Goal: Obtain resource: Obtain resource

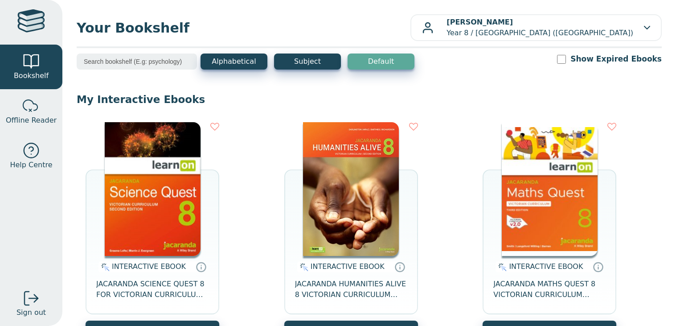
scroll to position [37, 0]
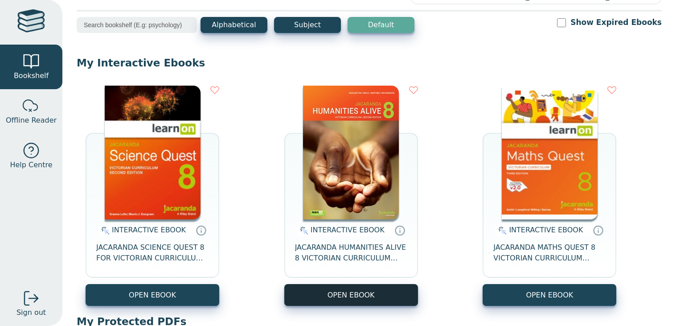
click at [349, 286] on button "OPEN EBOOK" at bounding box center [351, 295] width 134 height 22
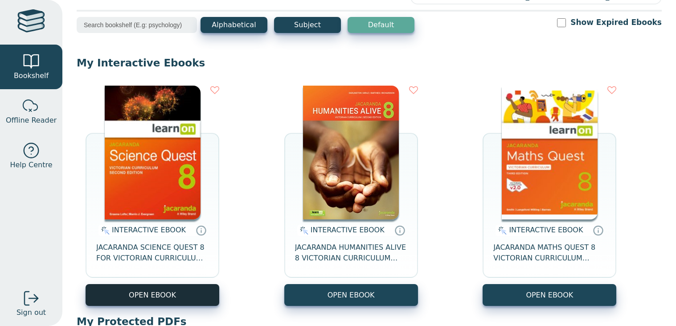
click at [129, 298] on button "OPEN EBOOK" at bounding box center [153, 295] width 134 height 22
